Goal: Complete application form

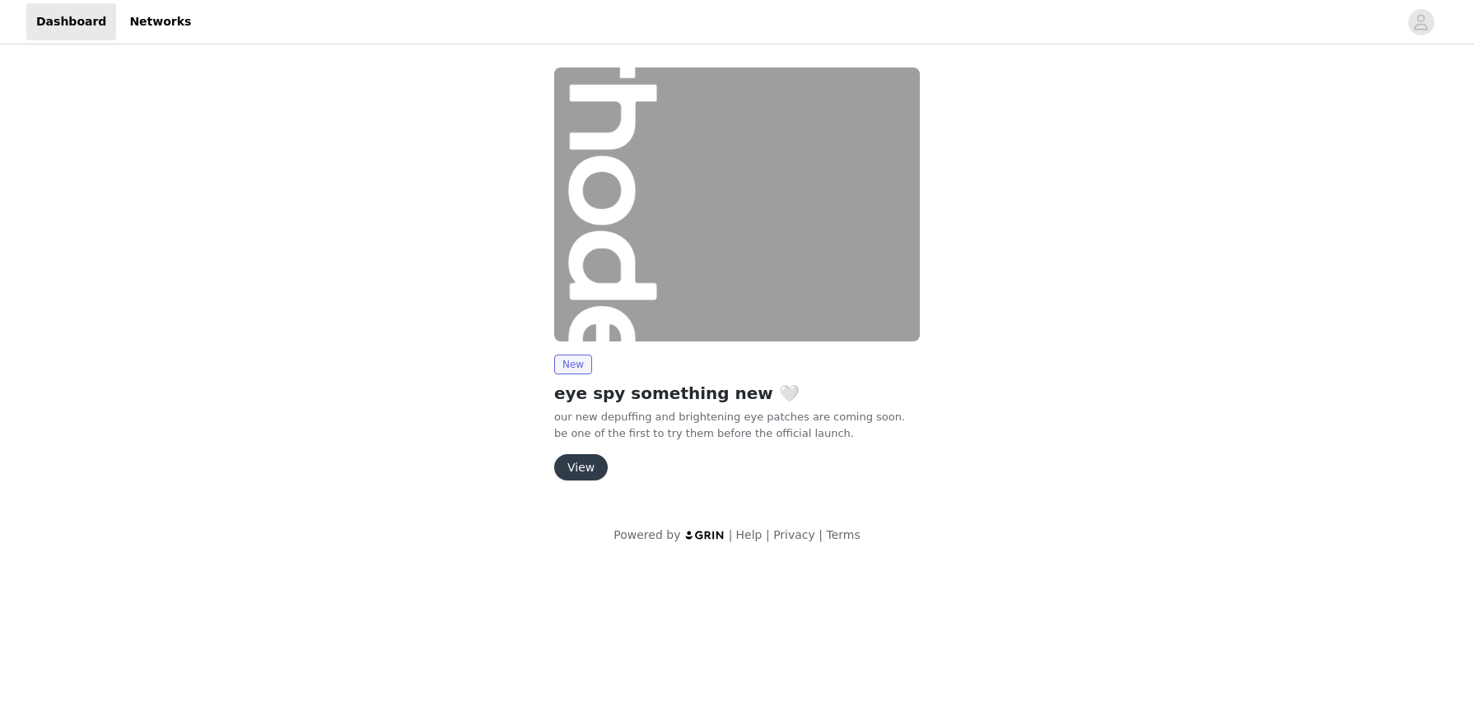
click at [586, 463] on button "View" at bounding box center [581, 467] width 54 height 26
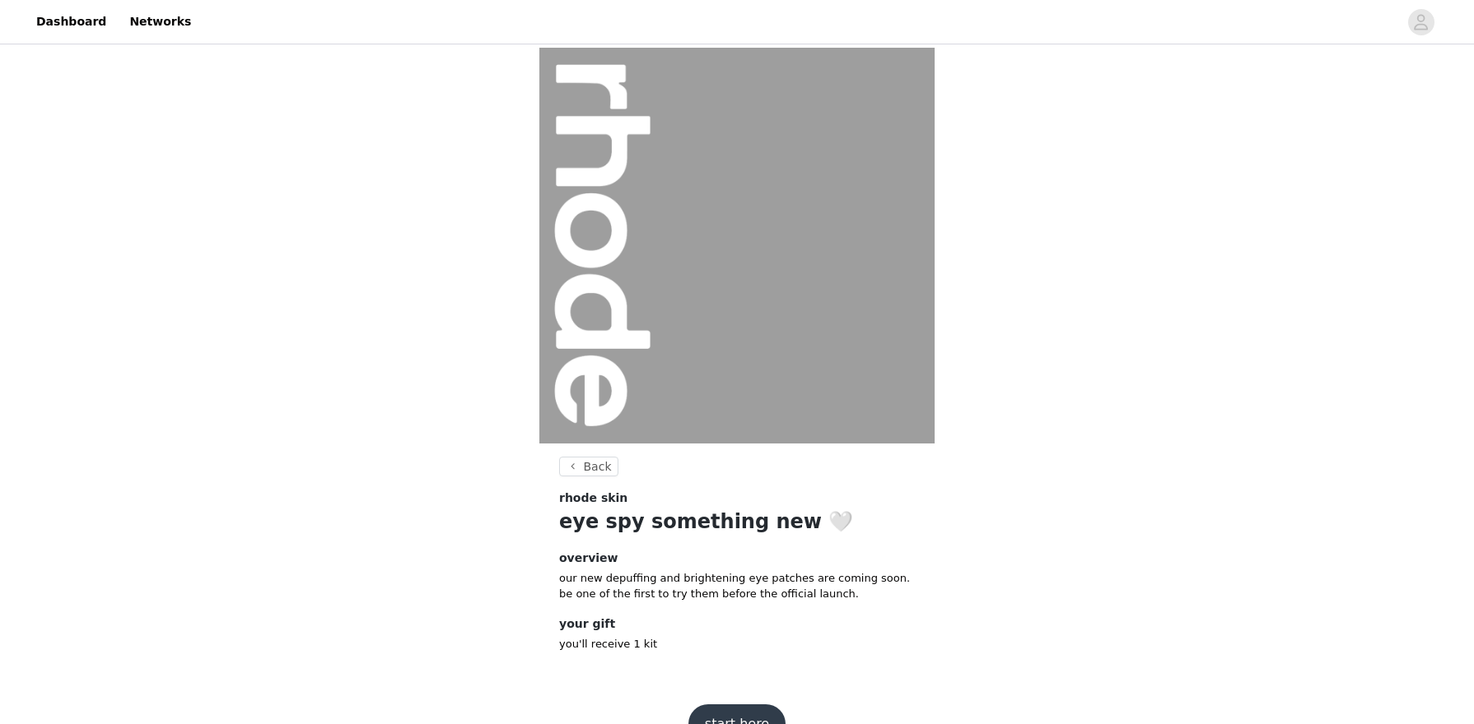
scroll to position [40, 0]
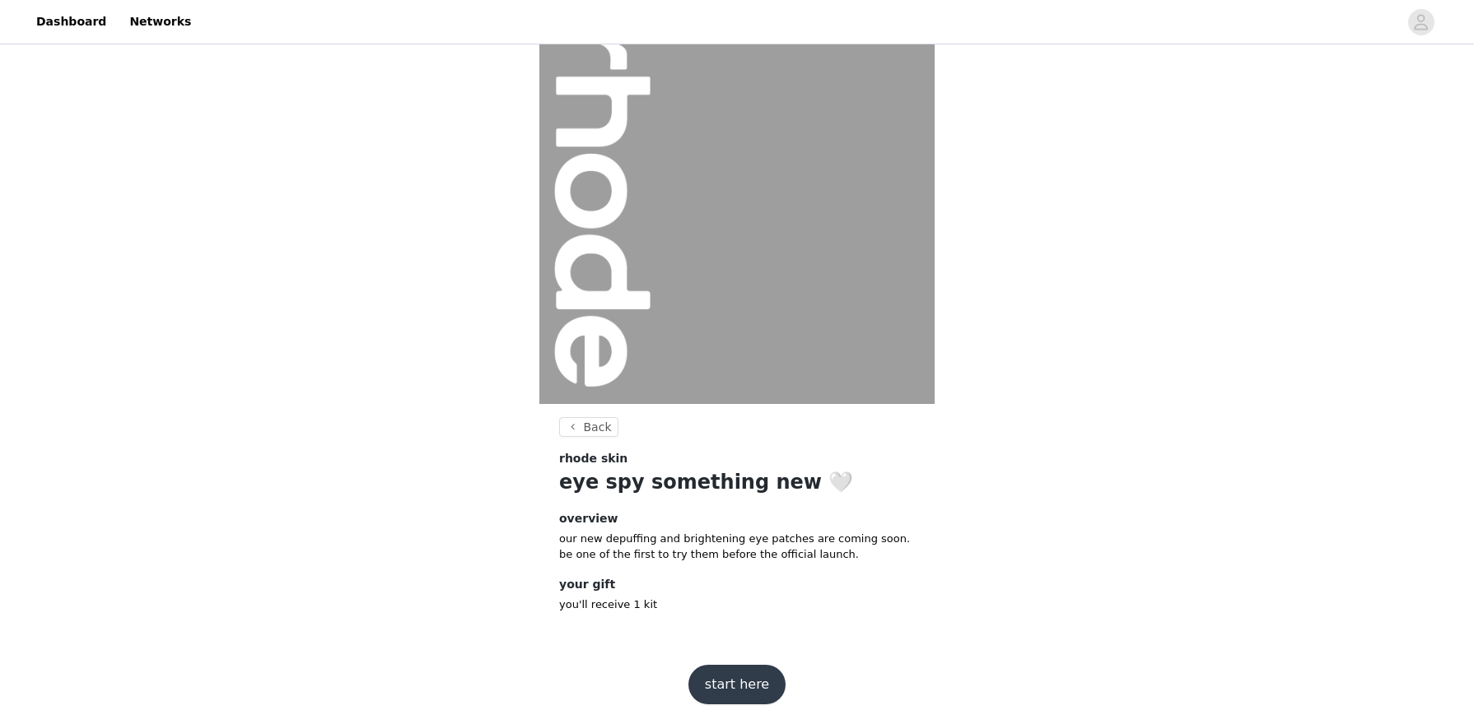
click at [747, 683] on button "start here" at bounding box center [736, 685] width 97 height 40
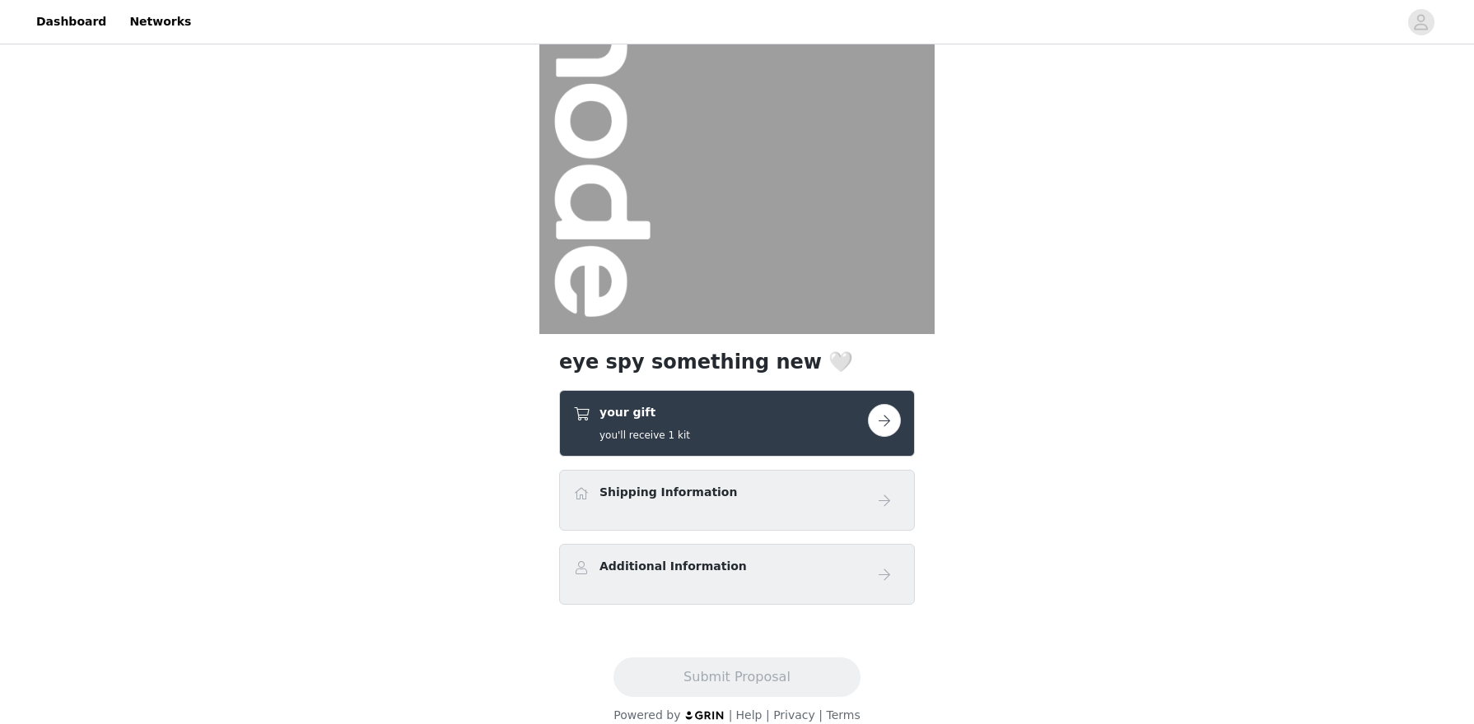
scroll to position [129, 0]
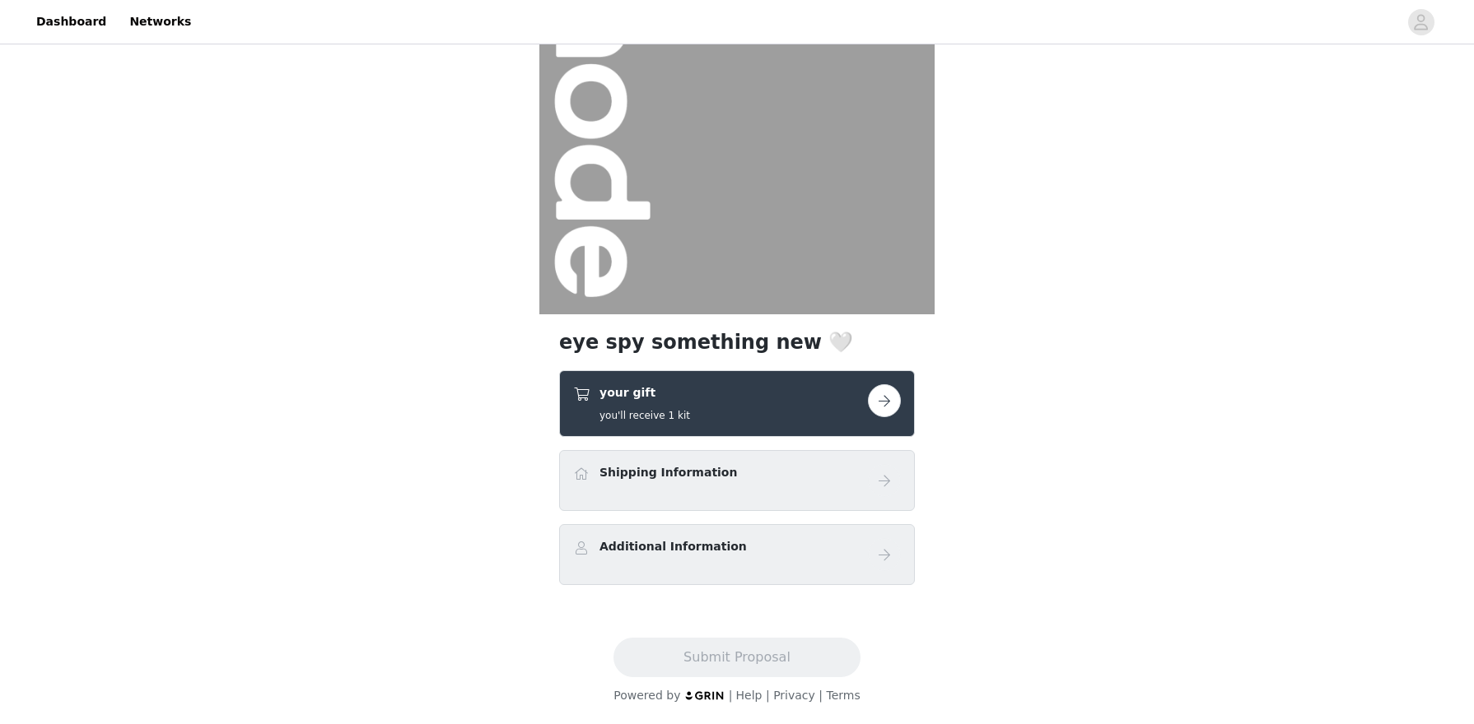
click at [748, 487] on div "Shipping Information" at bounding box center [720, 476] width 295 height 24
click at [796, 471] on div "Shipping Information" at bounding box center [720, 476] width 295 height 24
click at [886, 402] on button "button" at bounding box center [884, 400] width 33 height 33
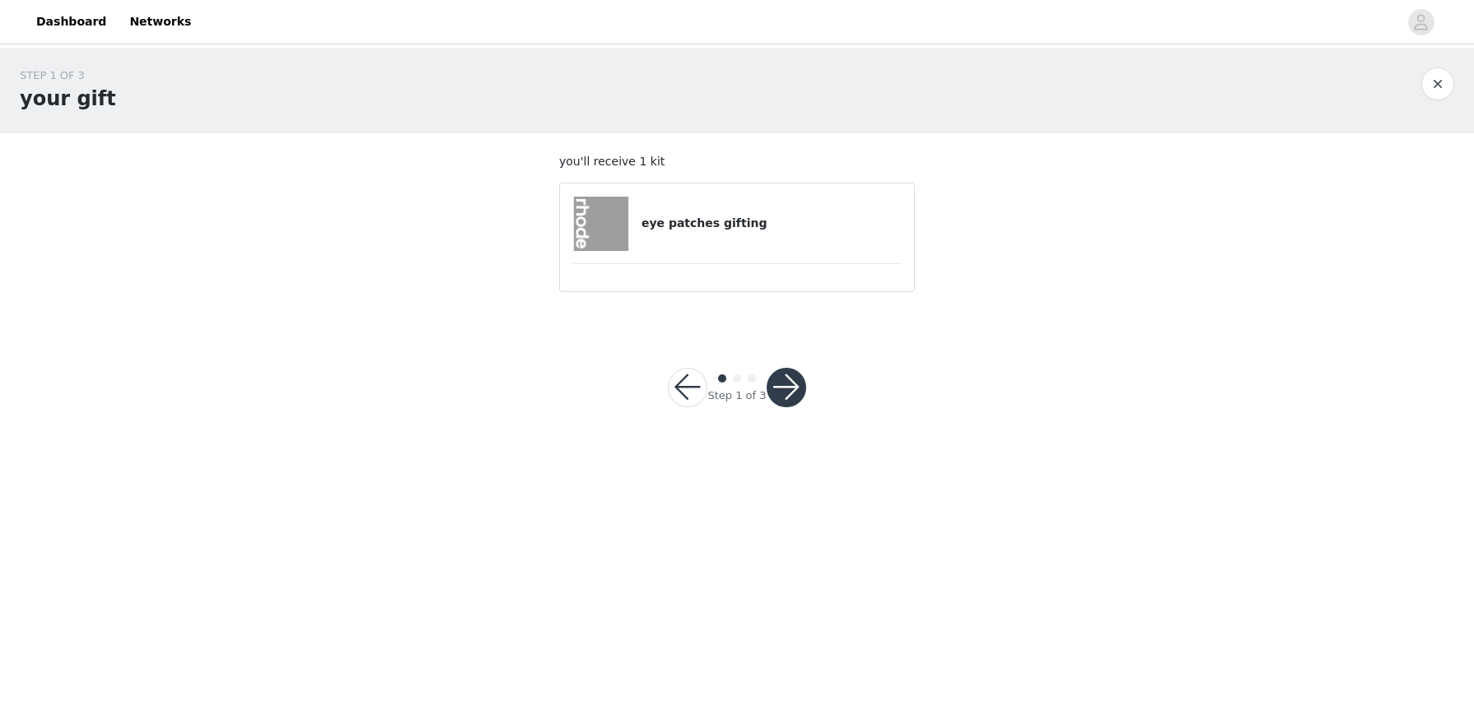
click at [786, 388] on button "button" at bounding box center [786, 388] width 40 height 40
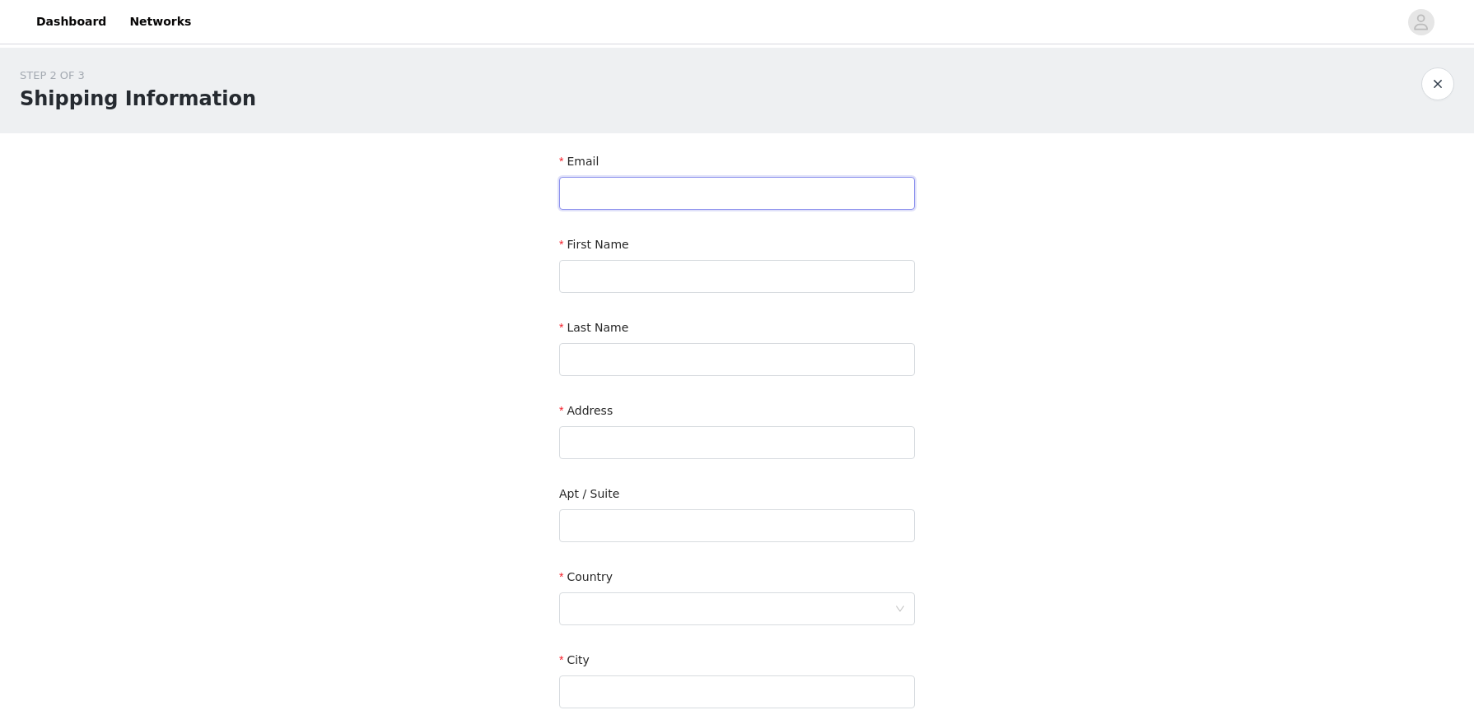
click at [731, 198] on input "text" at bounding box center [737, 193] width 356 height 33
type input "[EMAIL_ADDRESS][DOMAIN_NAME]"
type input "[PERSON_NAME]"
type input "[STREET_ADDRESS]"
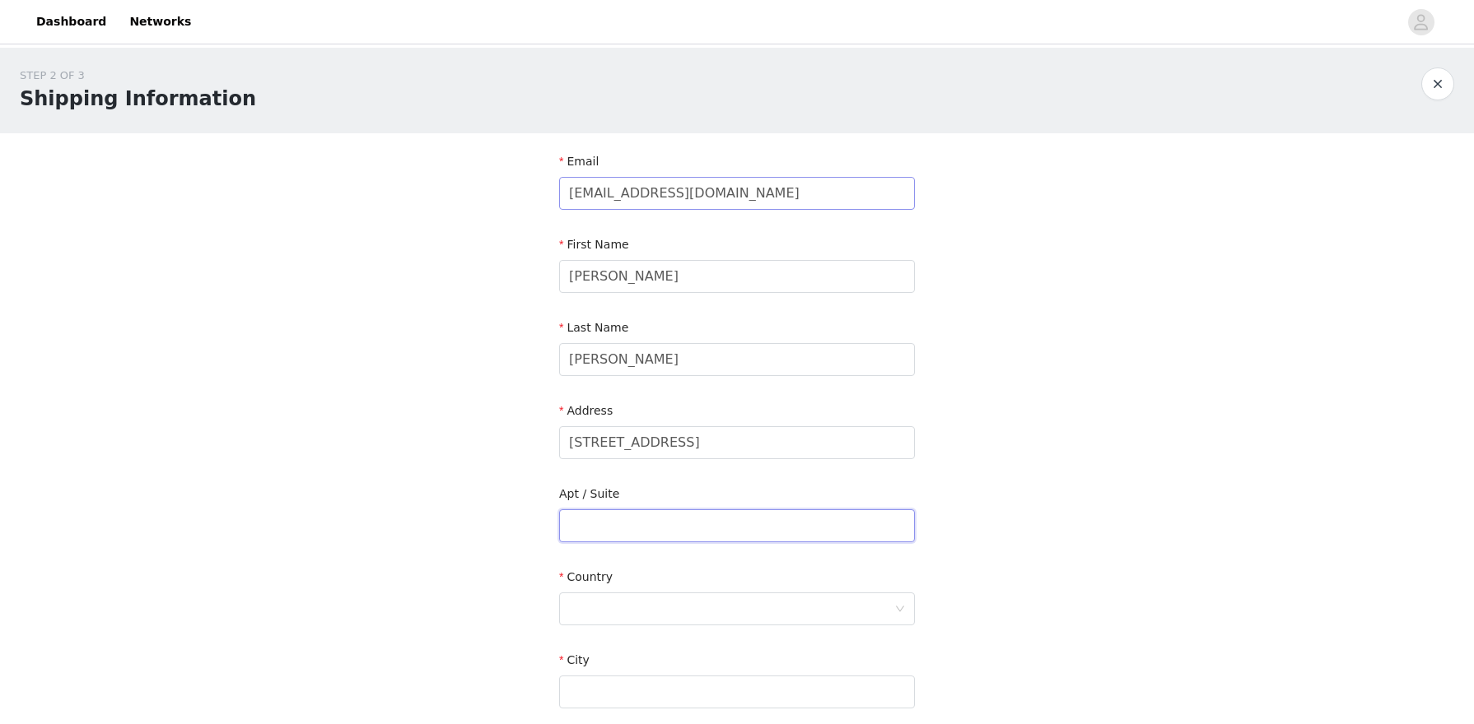
type input "unit 42"
type input "Westmount"
type input "H3Y 2N2"
type input "4184807640"
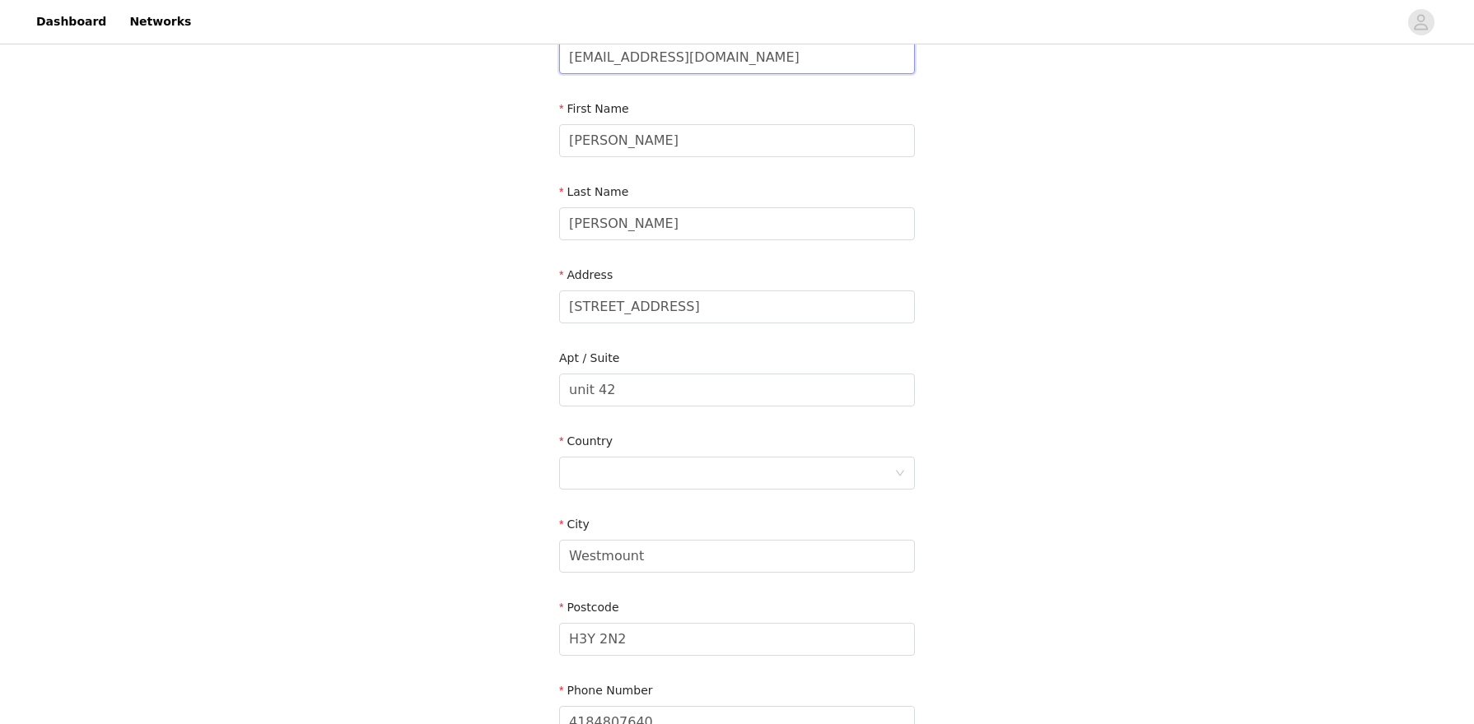
scroll to position [203, 0]
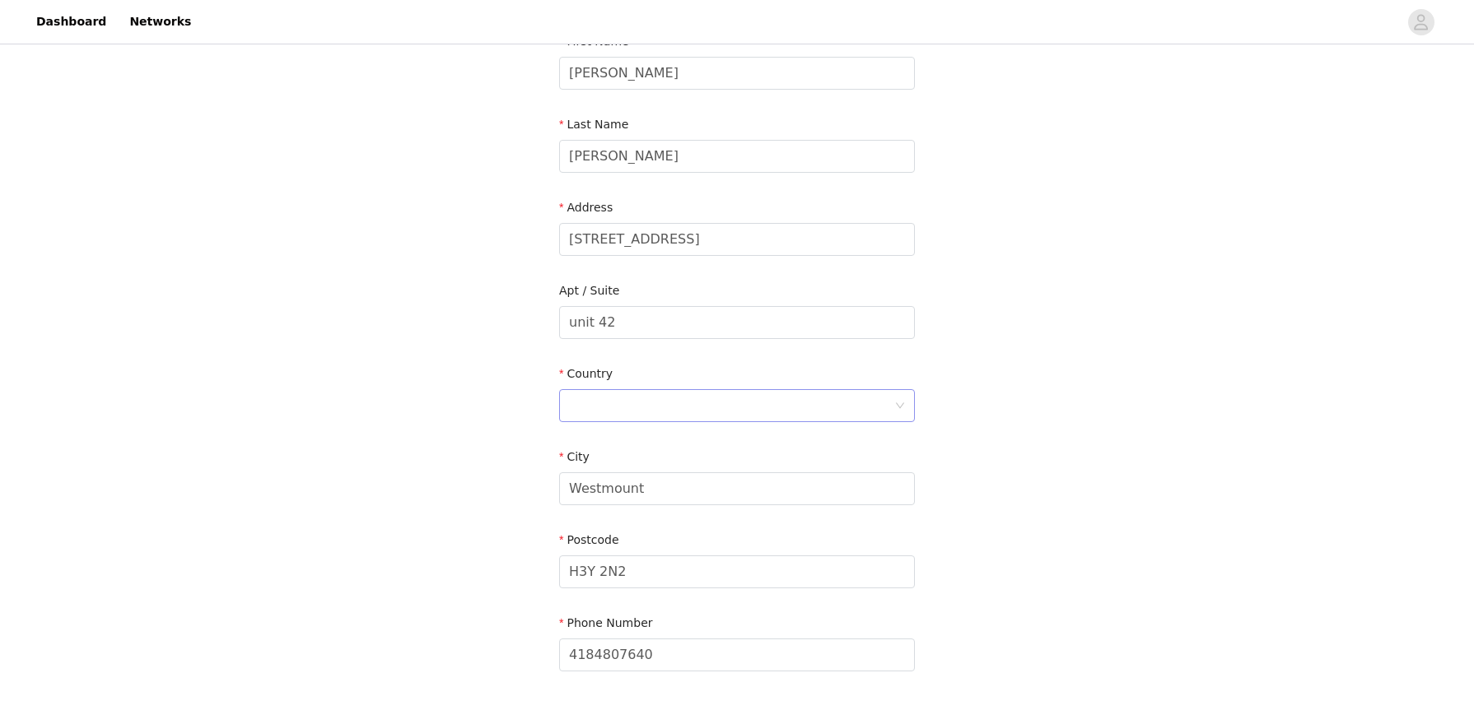
click at [709, 409] on div at bounding box center [731, 405] width 325 height 31
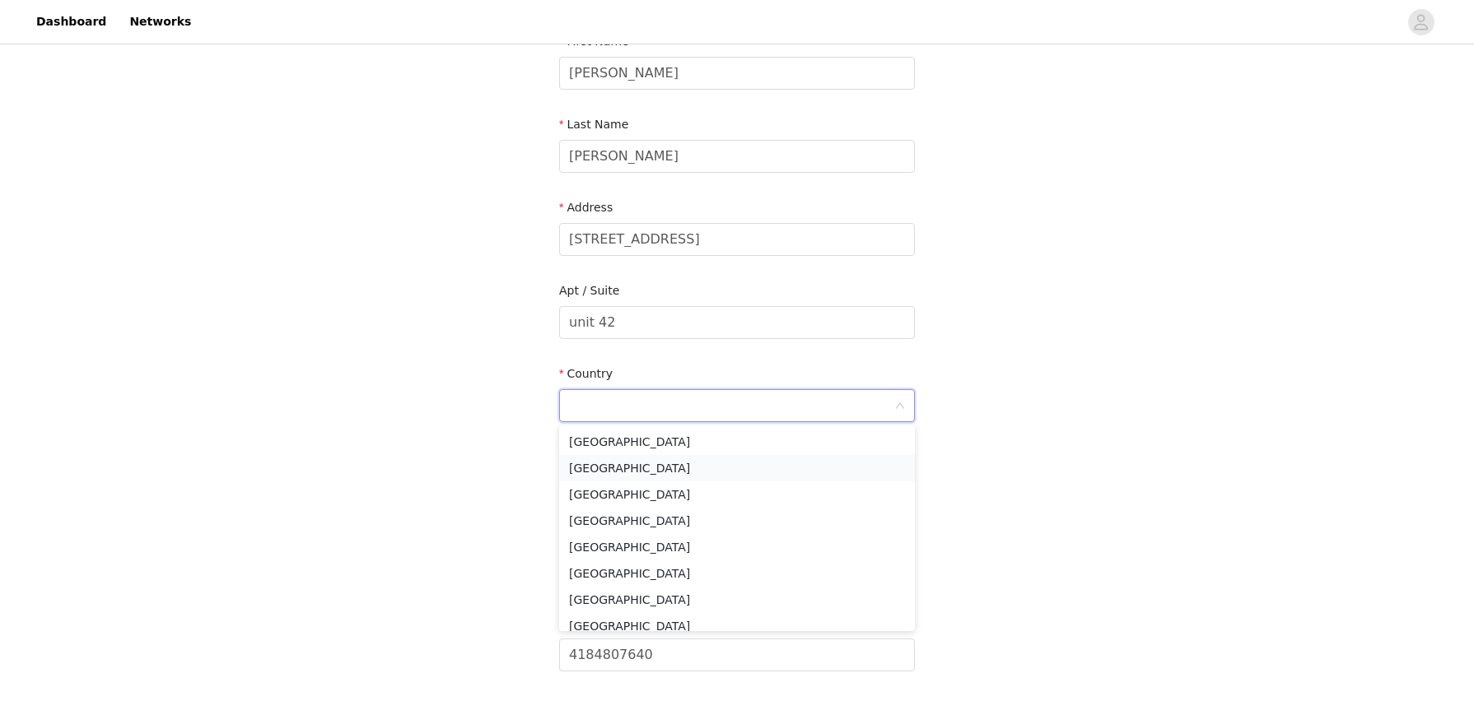
click at [606, 472] on li "[GEOGRAPHIC_DATA]" at bounding box center [737, 468] width 356 height 26
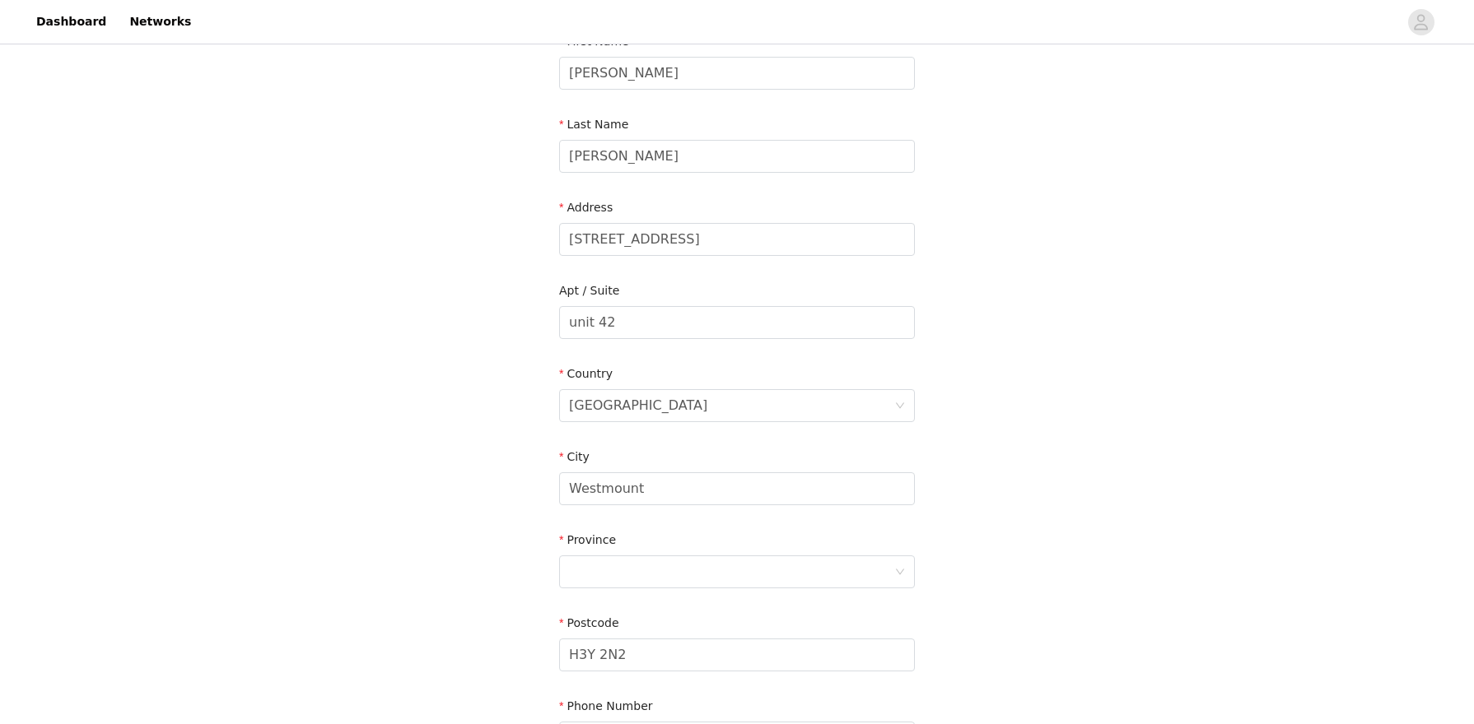
scroll to position [257, 0]
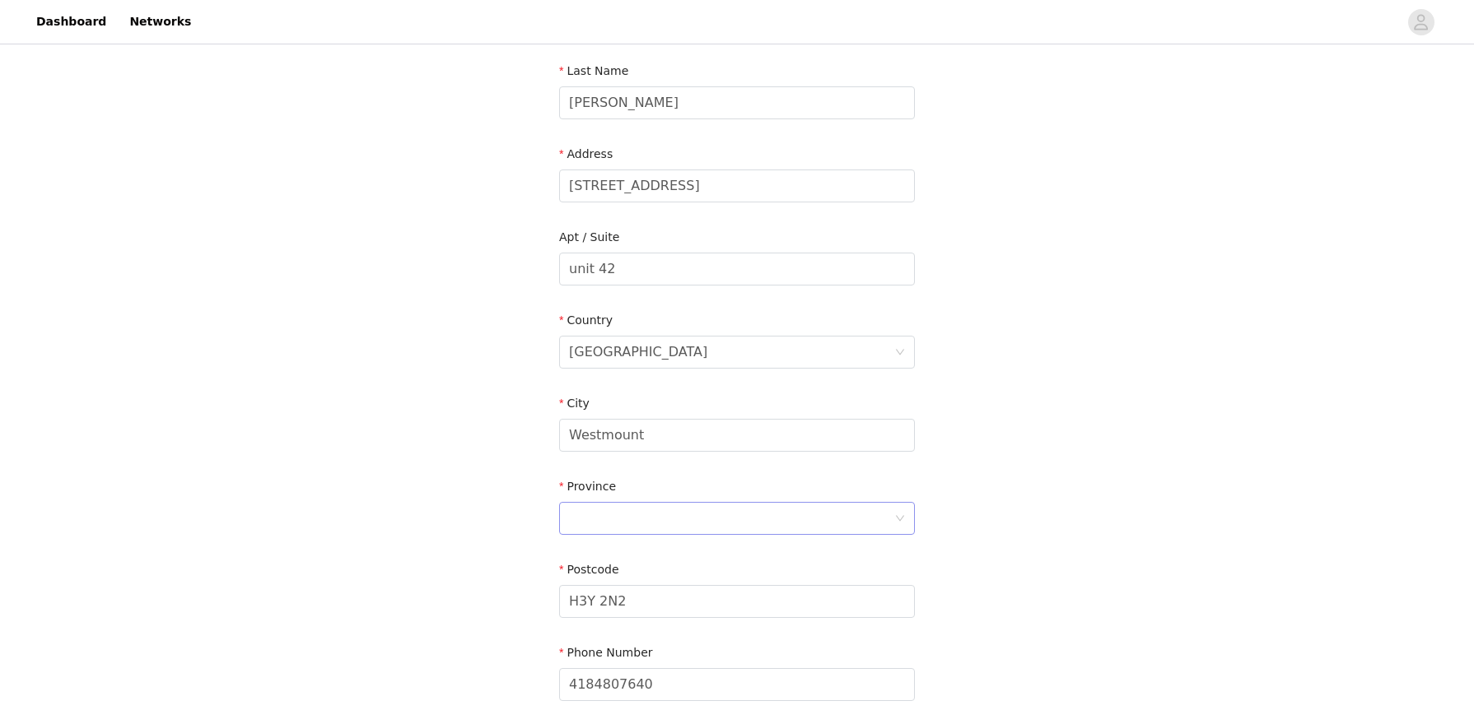
click at [701, 515] on div at bounding box center [731, 518] width 325 height 31
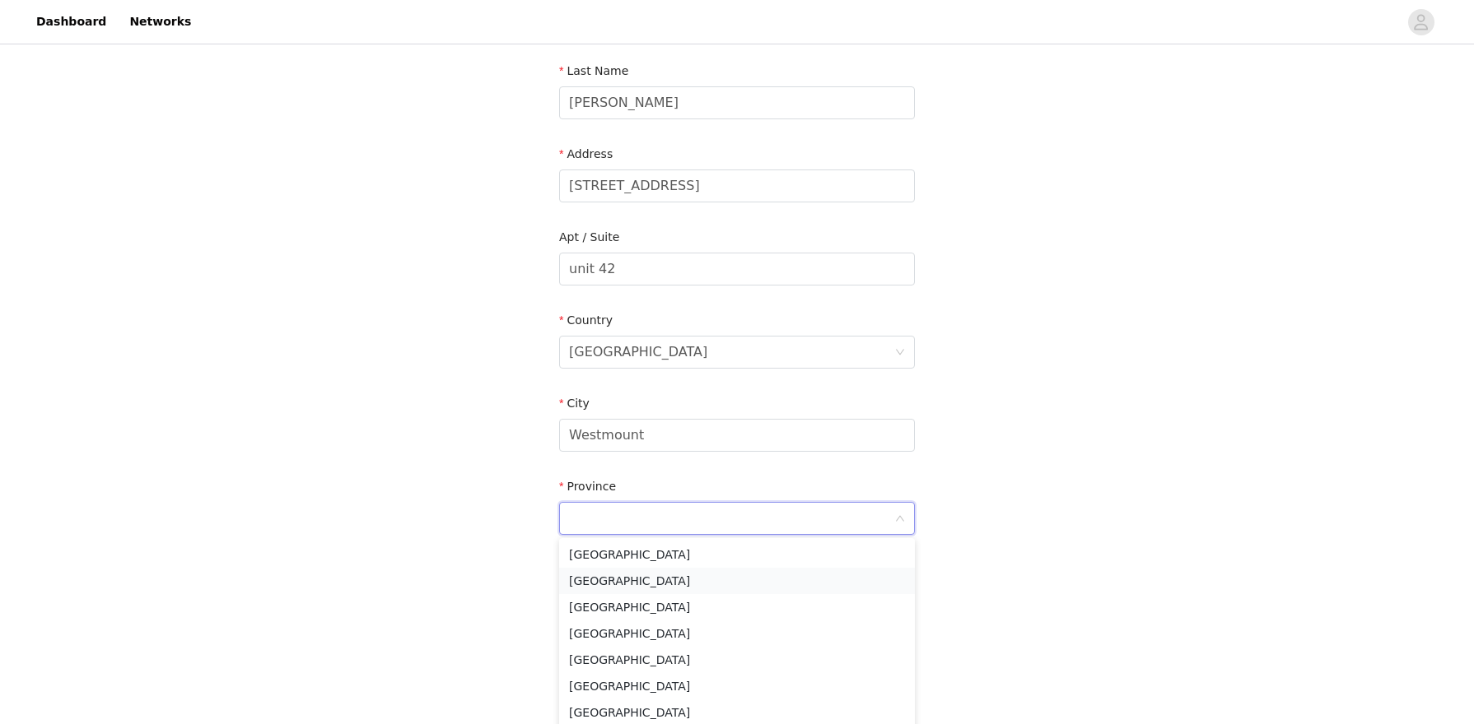
scroll to position [143, 0]
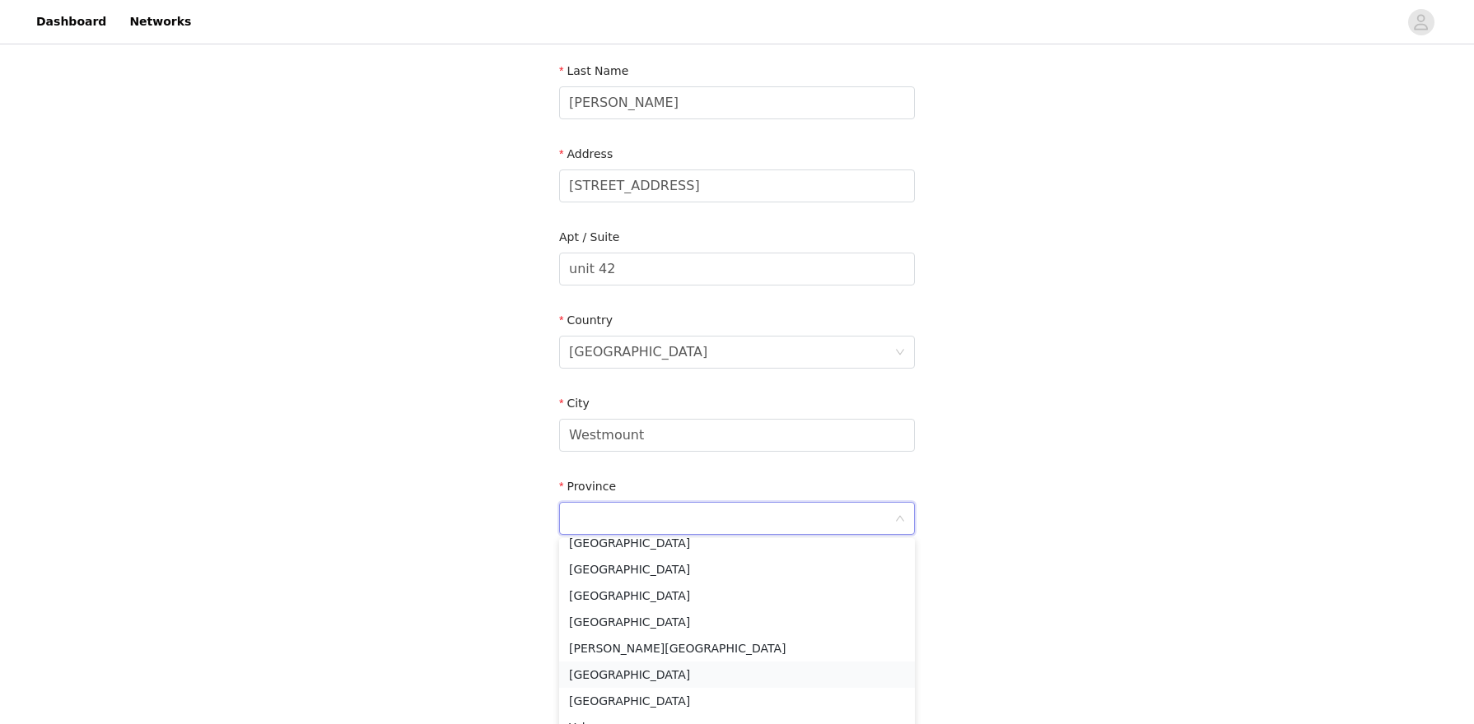
click at [593, 681] on li "[GEOGRAPHIC_DATA]" at bounding box center [737, 675] width 356 height 26
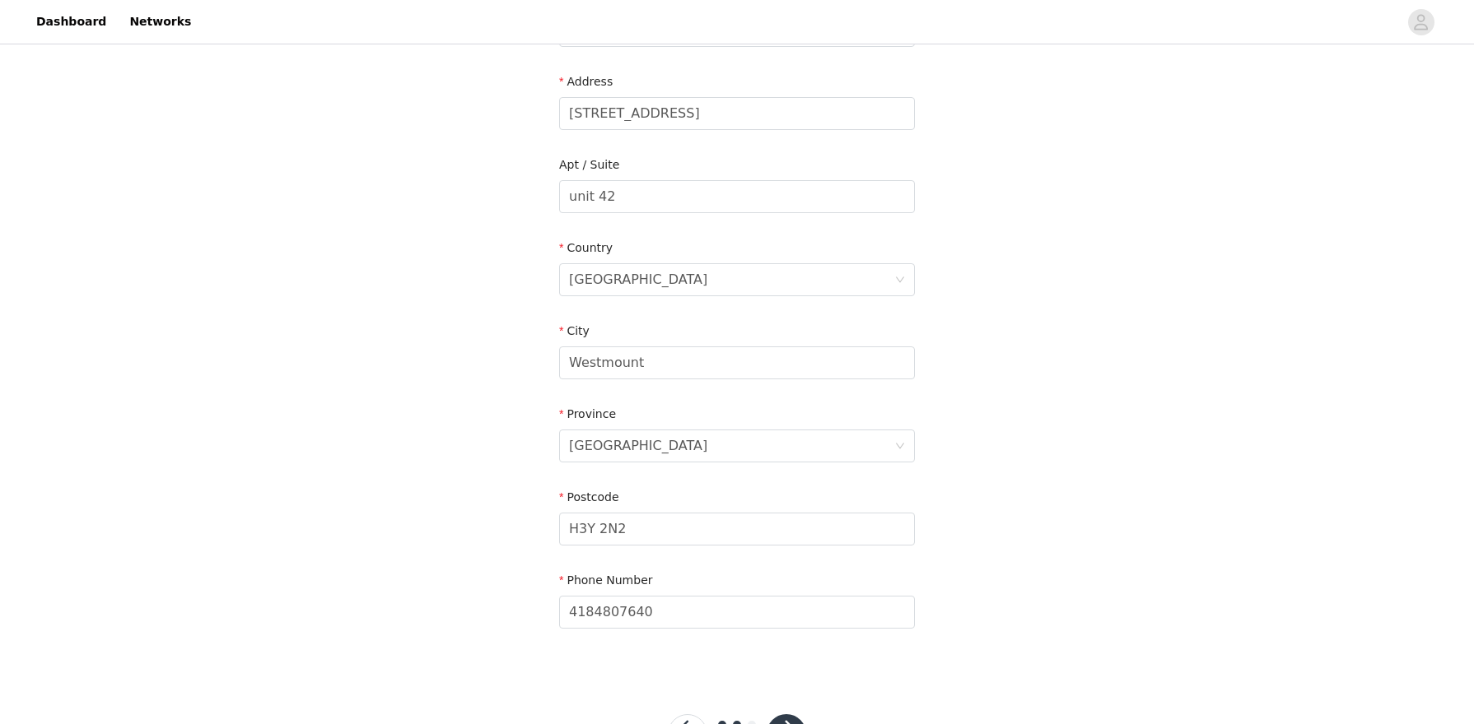
scroll to position [398, 0]
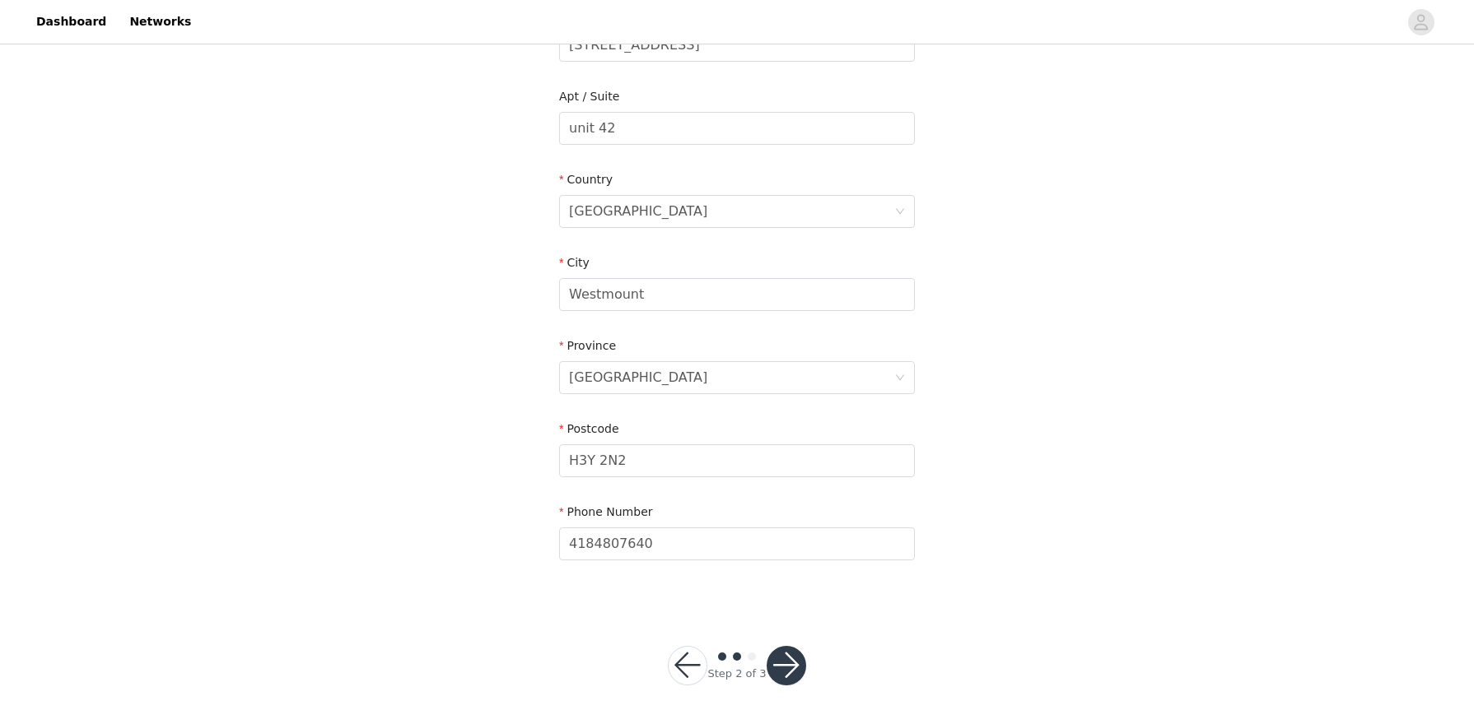
click at [782, 659] on button "button" at bounding box center [786, 666] width 40 height 40
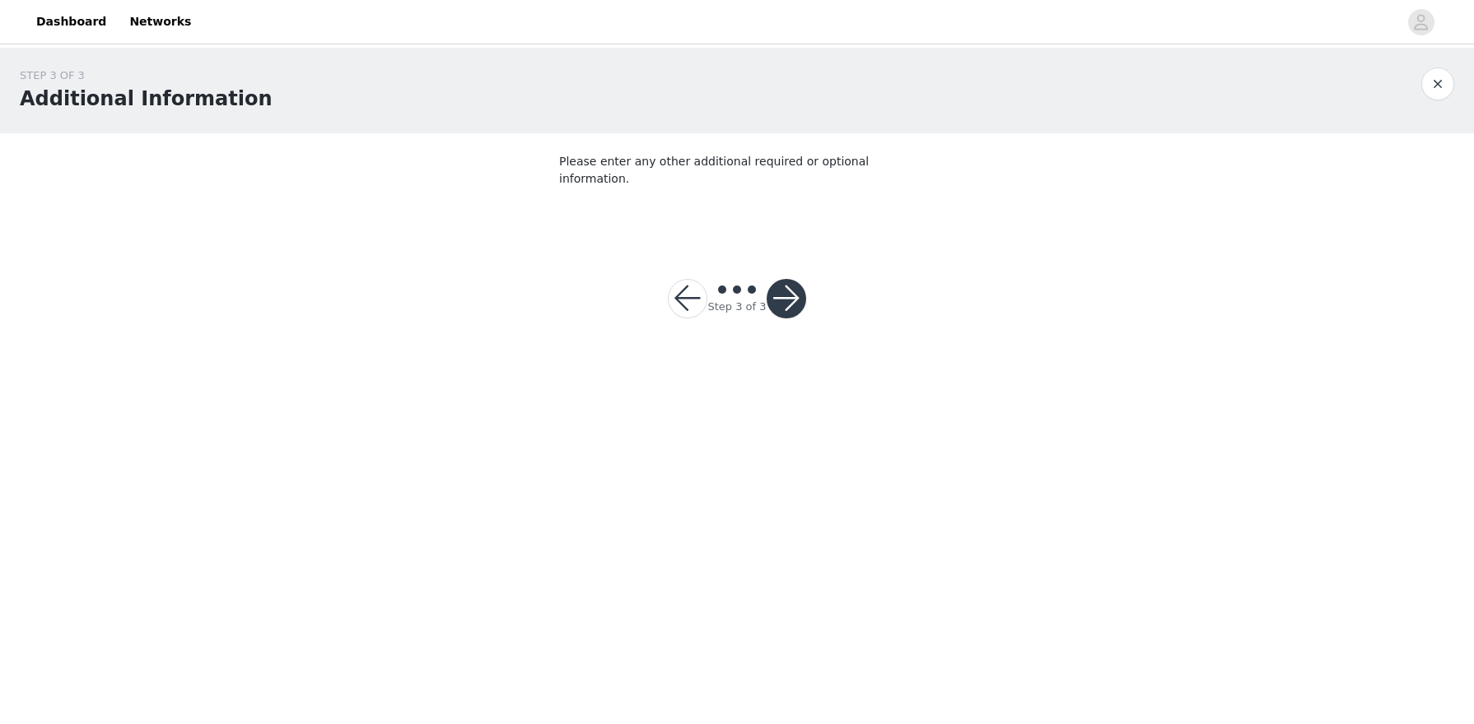
click at [785, 282] on button "button" at bounding box center [786, 299] width 40 height 40
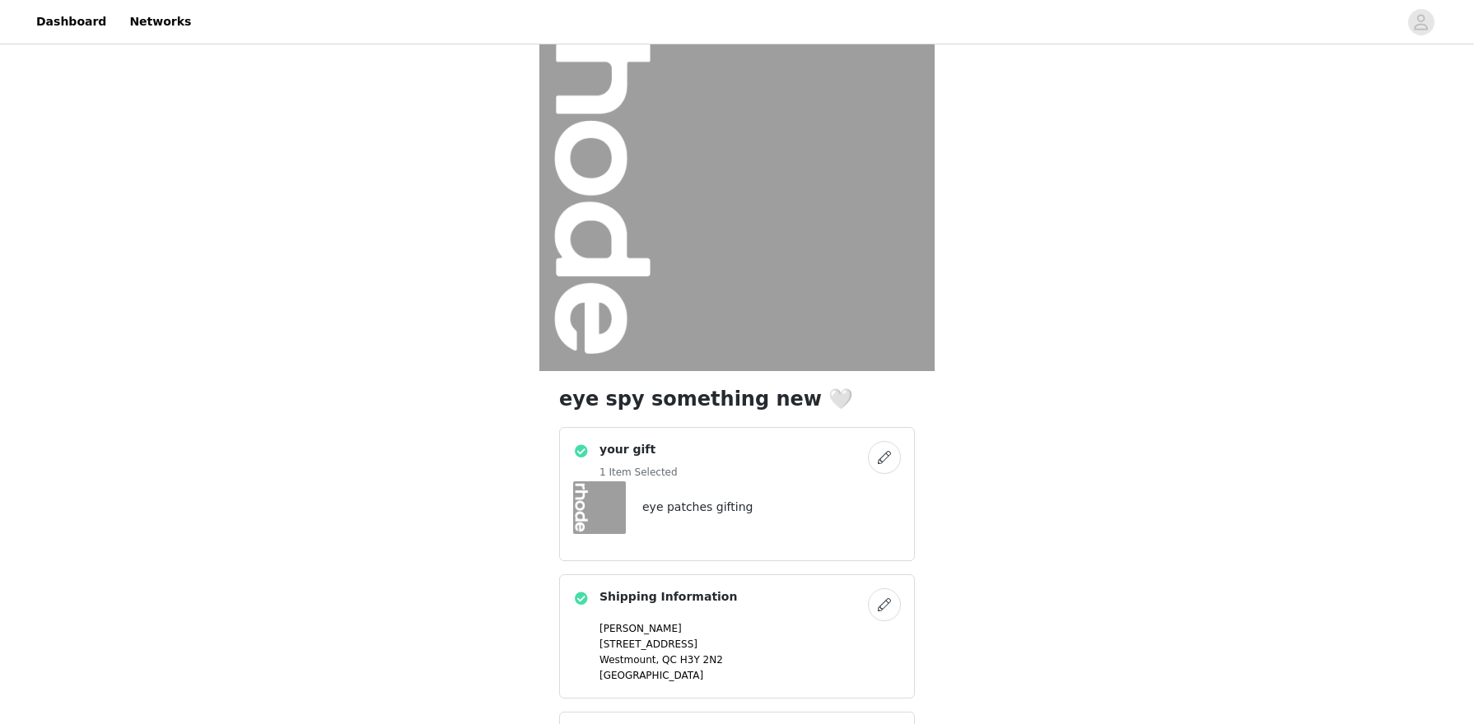
scroll to position [259, 0]
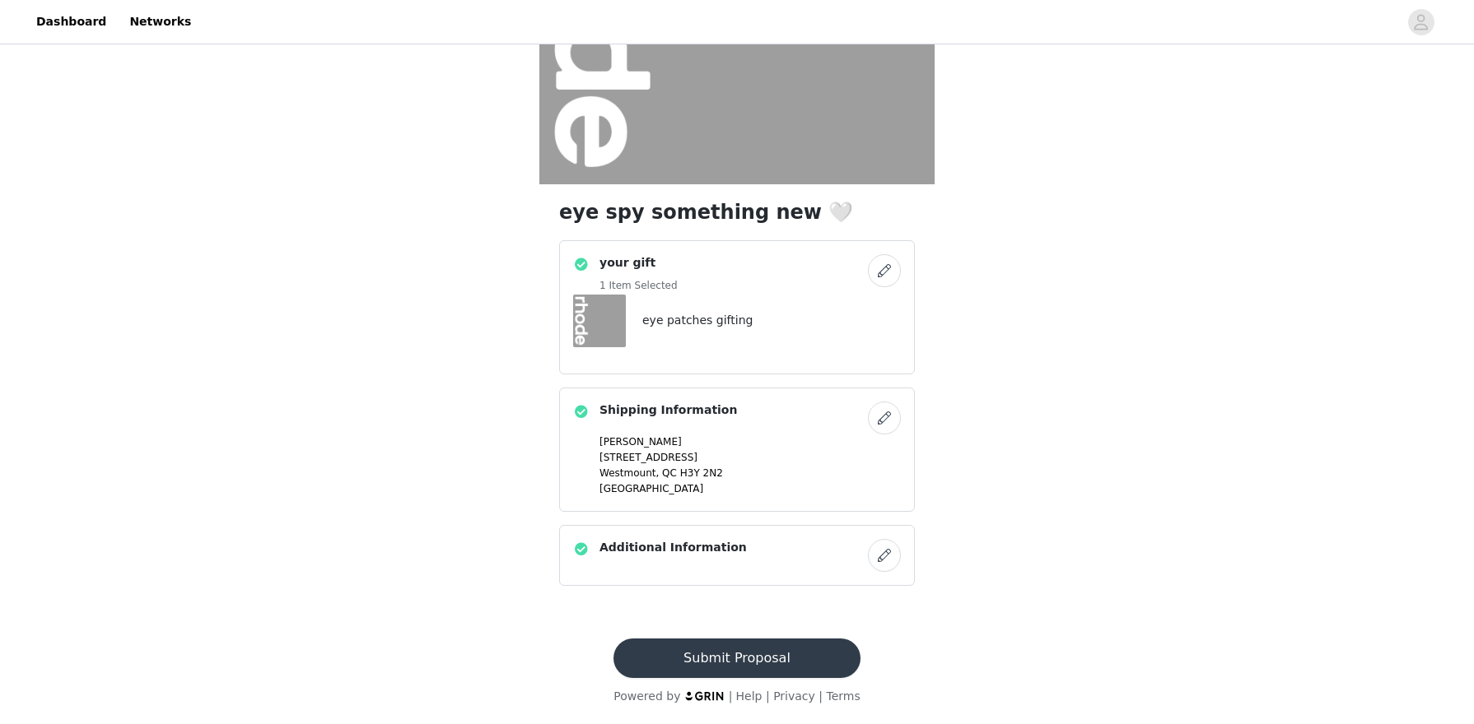
click at [664, 651] on button "Submit Proposal" at bounding box center [736, 659] width 246 height 40
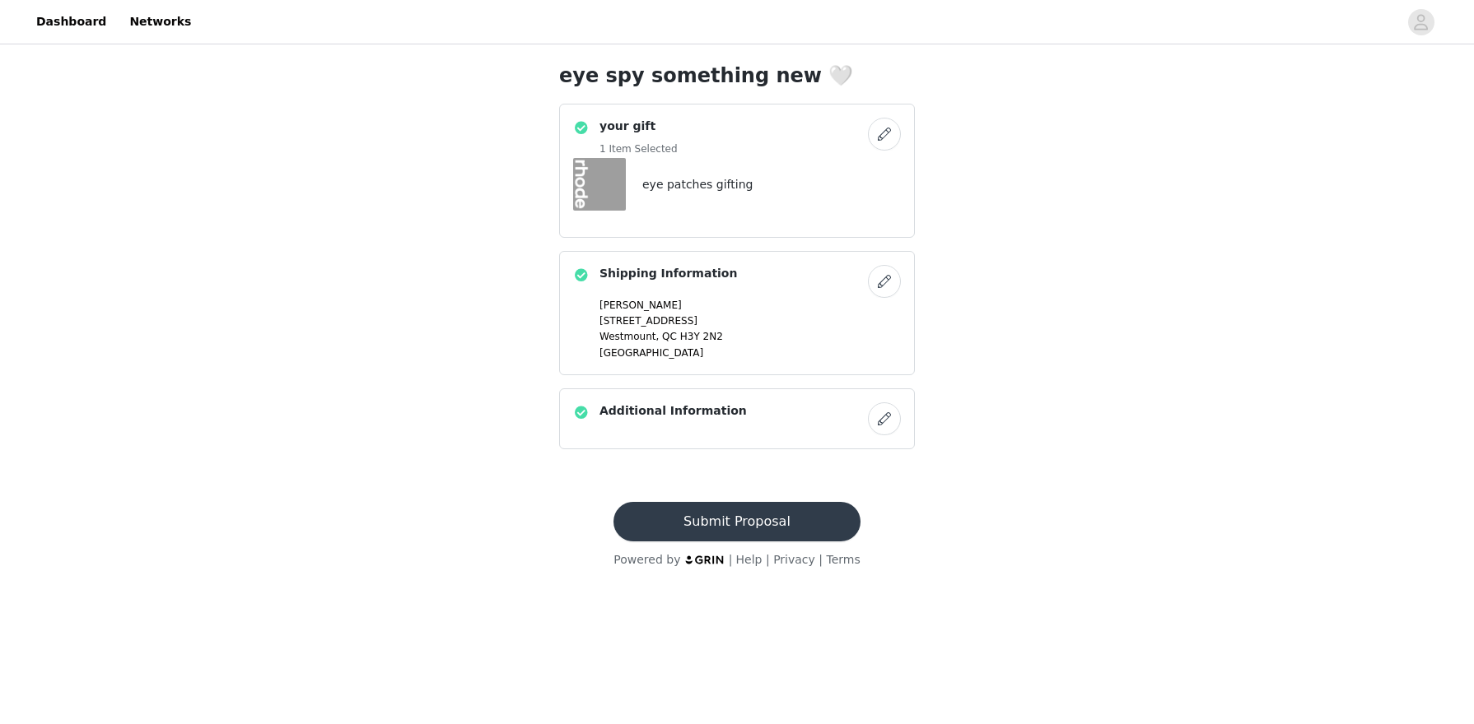
scroll to position [0, 0]
